Goal: Find specific page/section: Find specific page/section

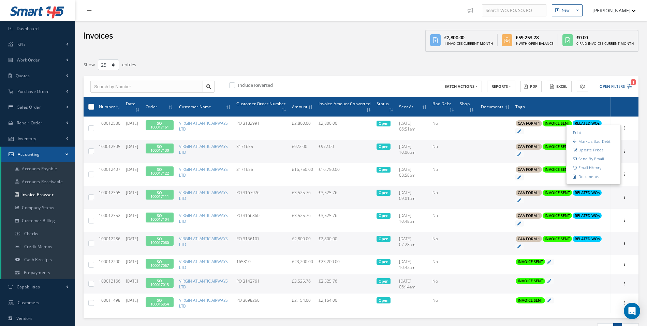
select select "25"
click at [42, 247] on span "Credit Memos" at bounding box center [38, 246] width 28 height 6
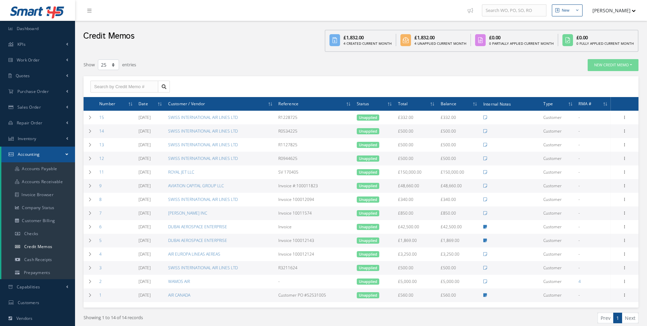
select select "25"
click at [623, 158] on icon at bounding box center [625, 157] width 7 height 5
